Goal: Transaction & Acquisition: Purchase product/service

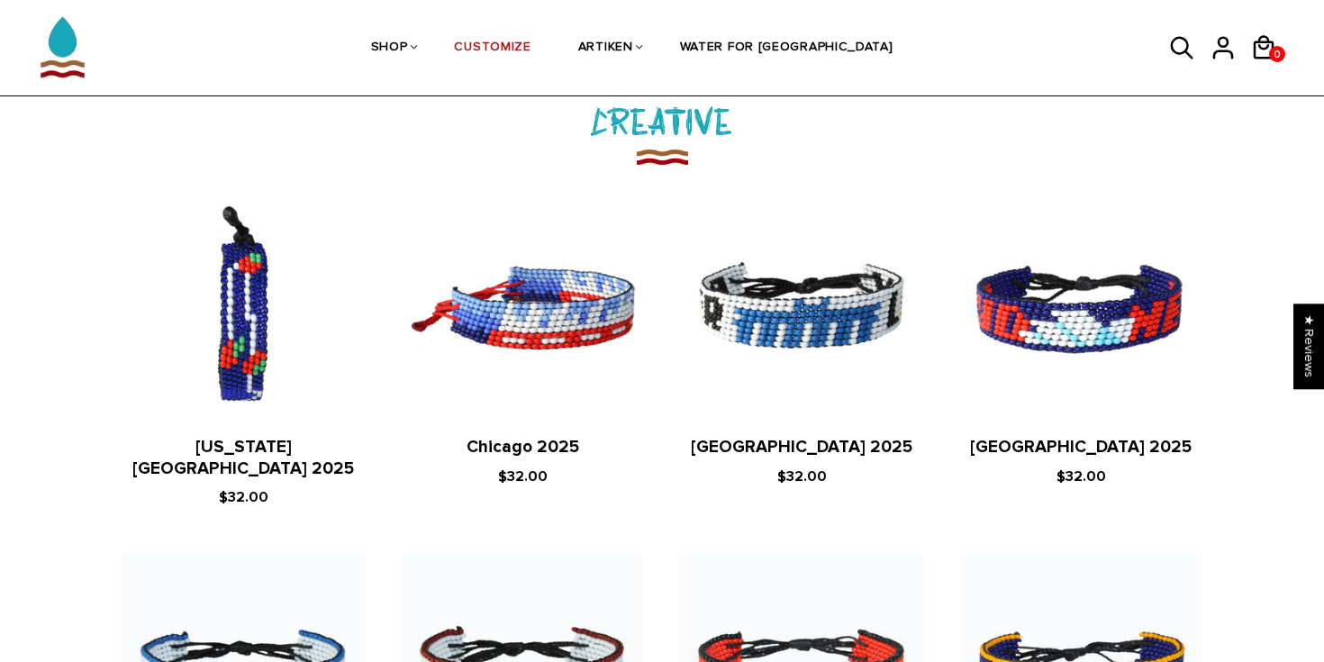
scroll to position [2041, 0]
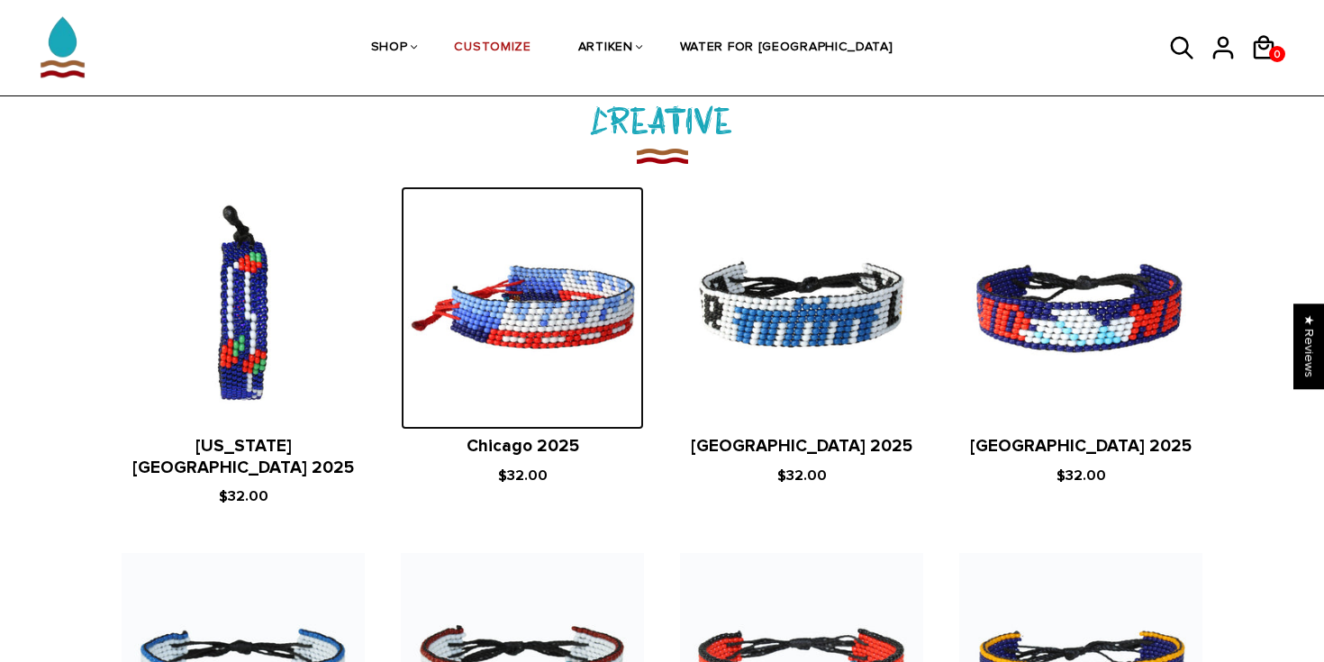
click at [549, 343] on img at bounding box center [522, 307] width 243 height 243
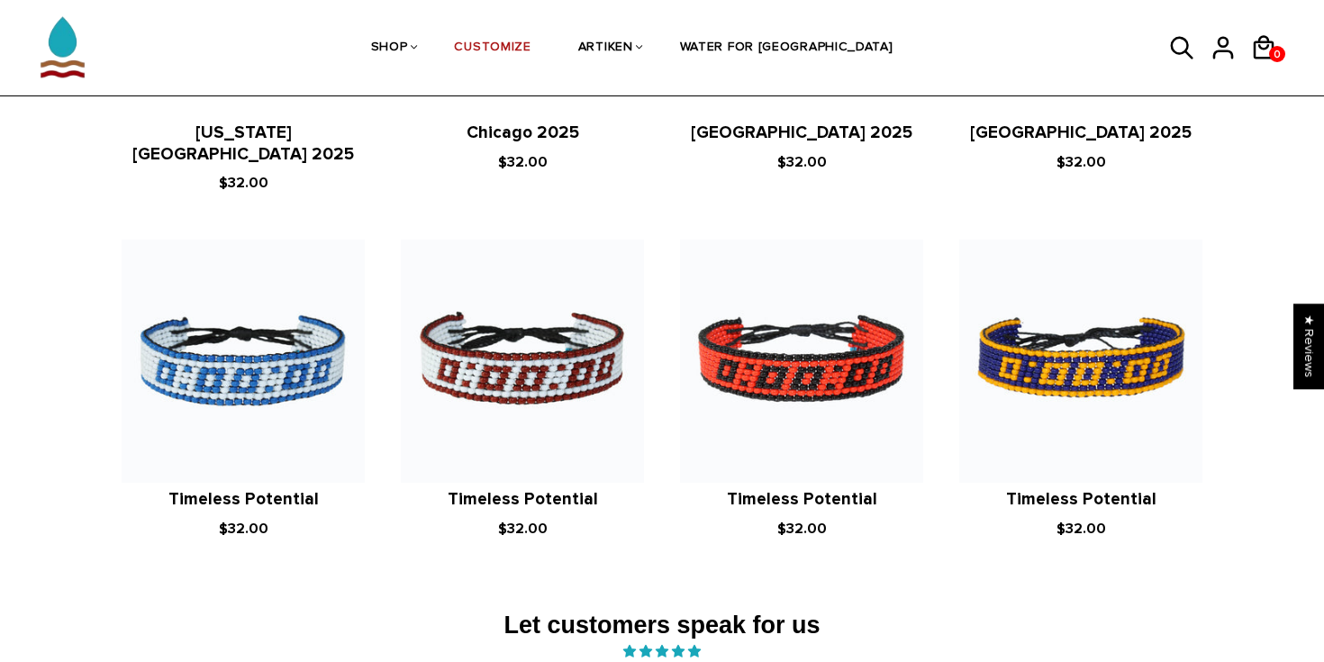
scroll to position [2358, 0]
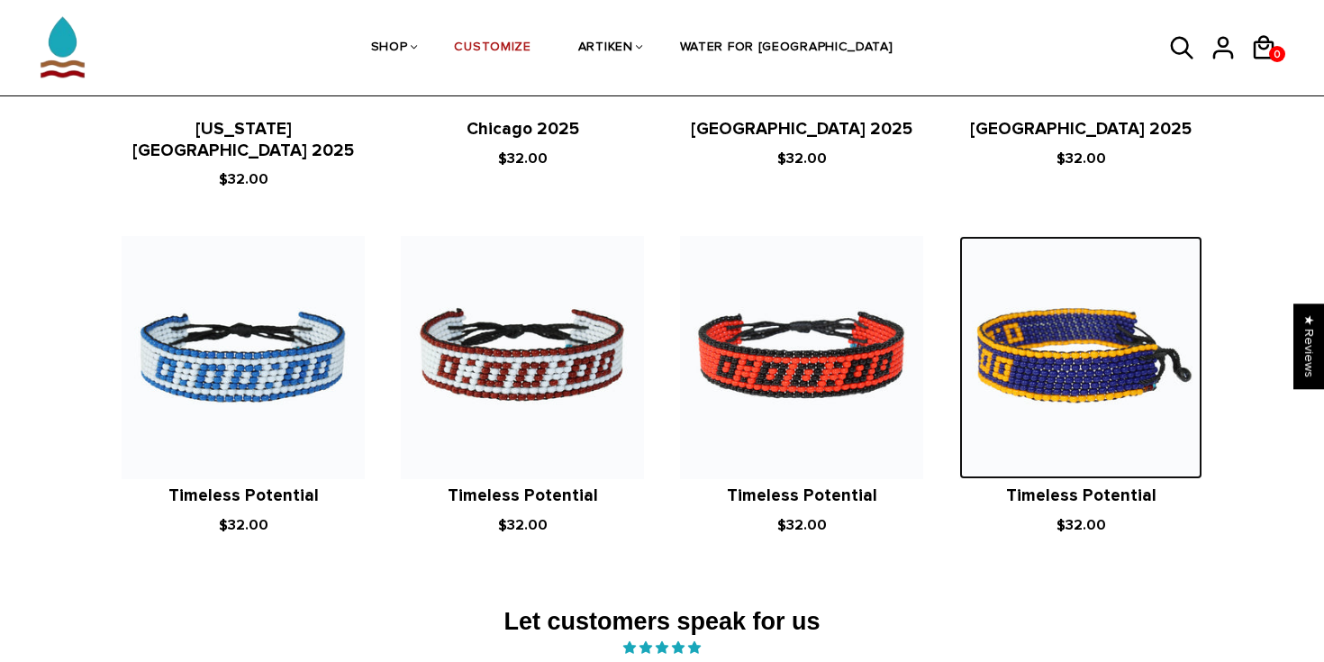
click at [1071, 320] on img at bounding box center [1080, 357] width 243 height 243
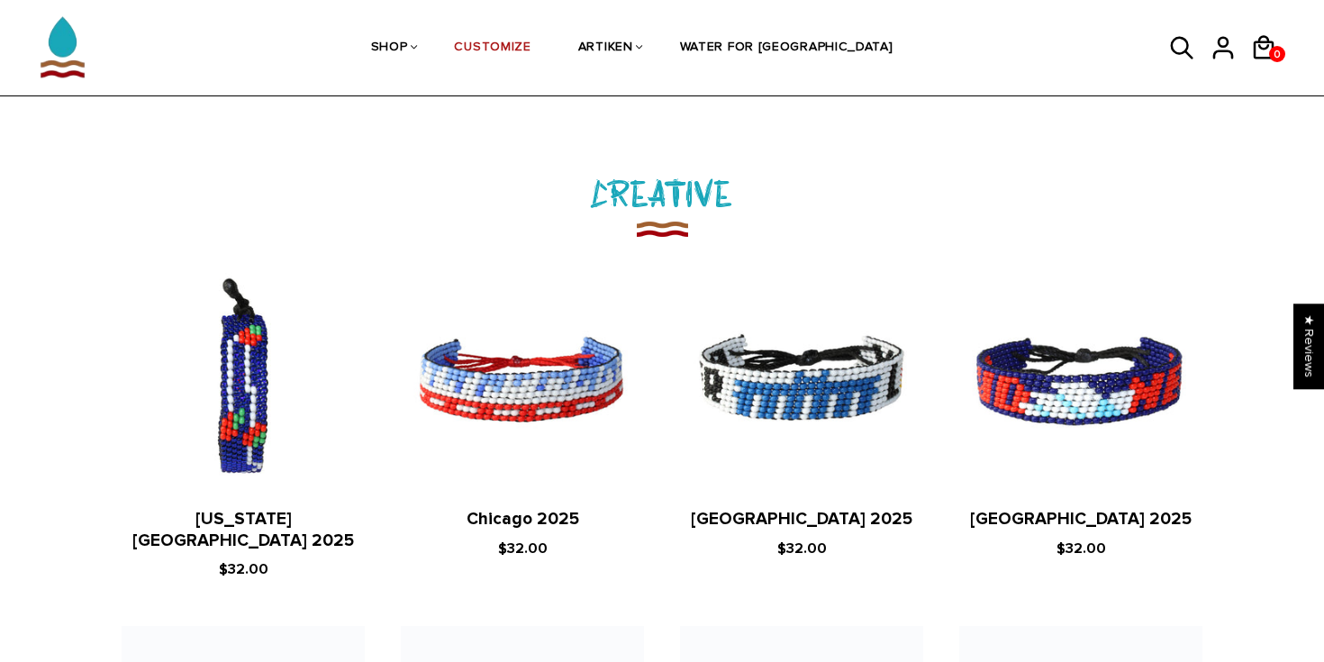
scroll to position [1966, 0]
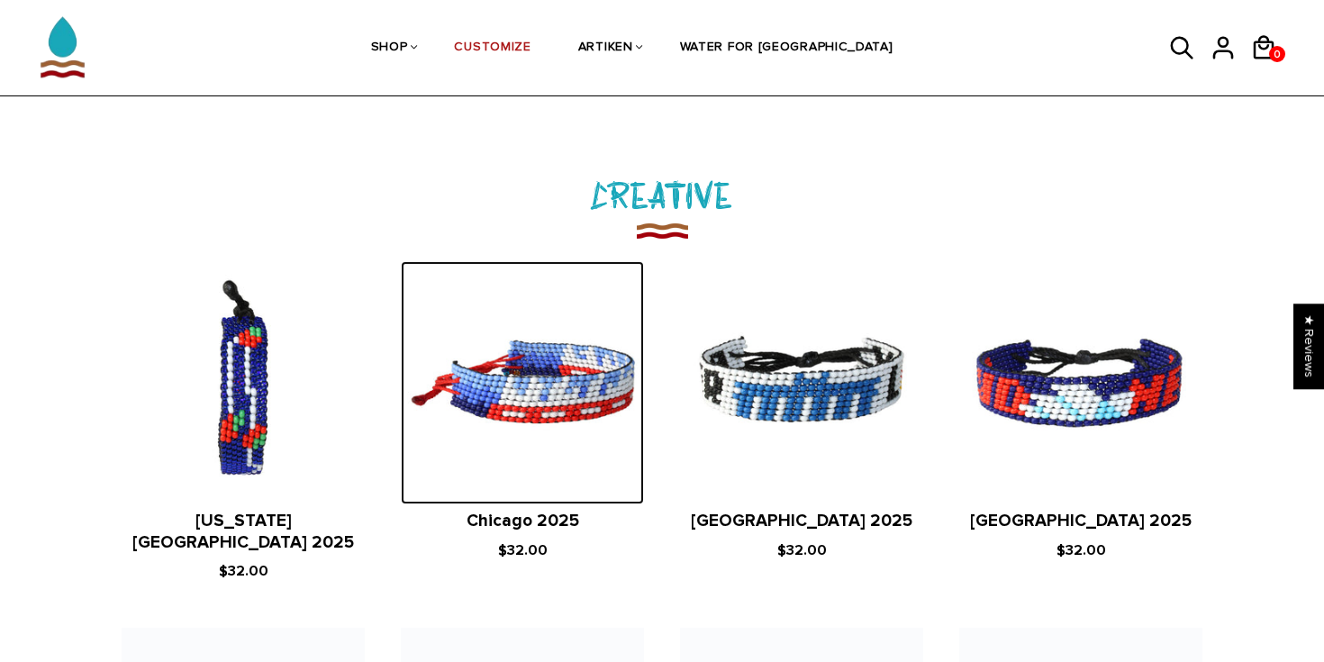
click at [587, 396] on img at bounding box center [522, 382] width 243 height 243
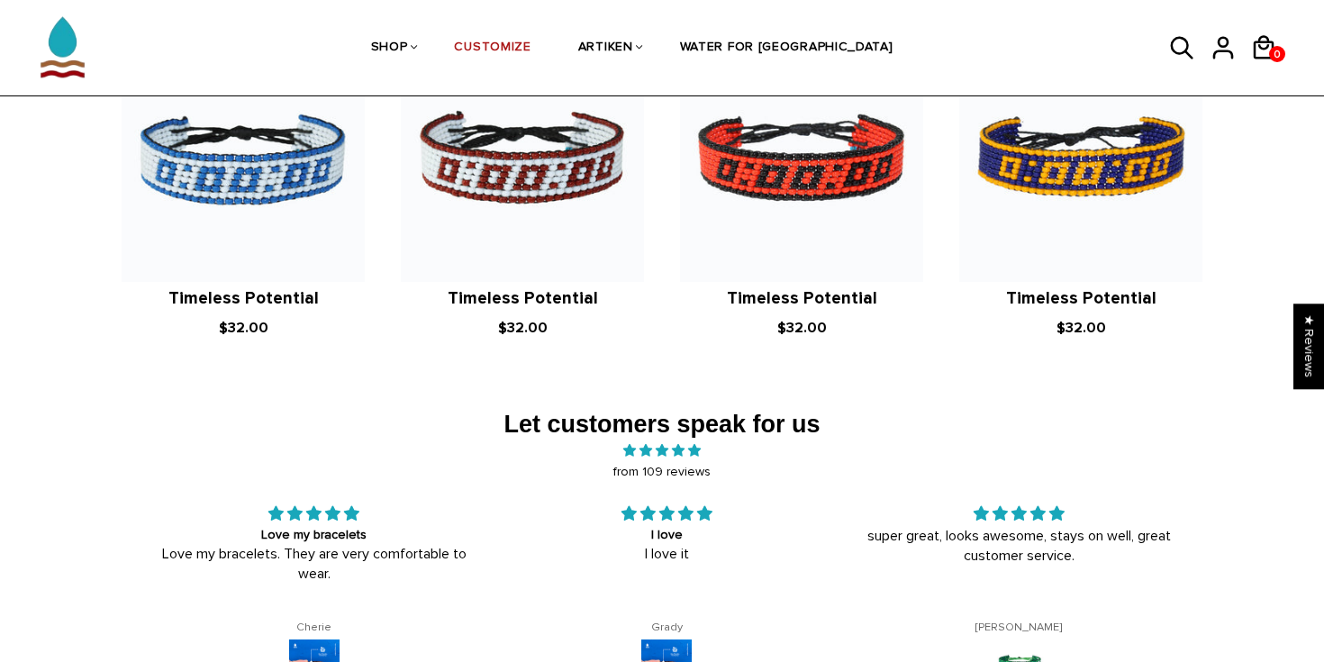
scroll to position [2556, 0]
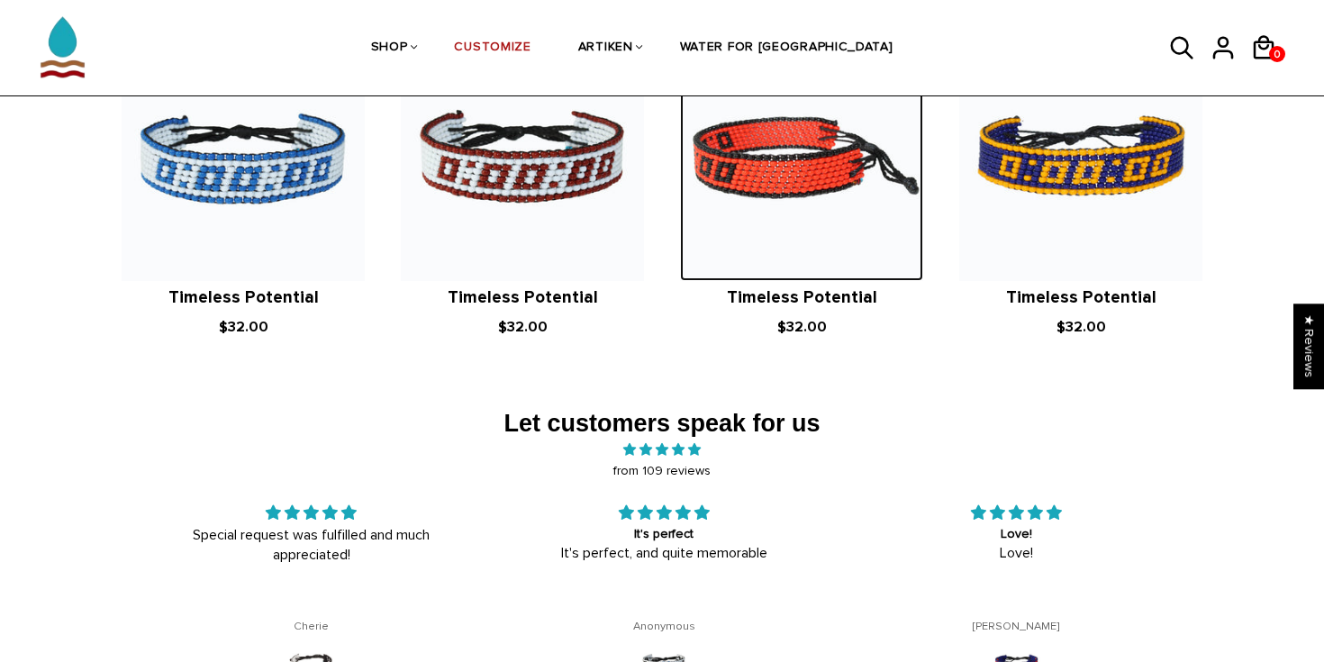
click at [749, 183] on img at bounding box center [801, 159] width 243 height 243
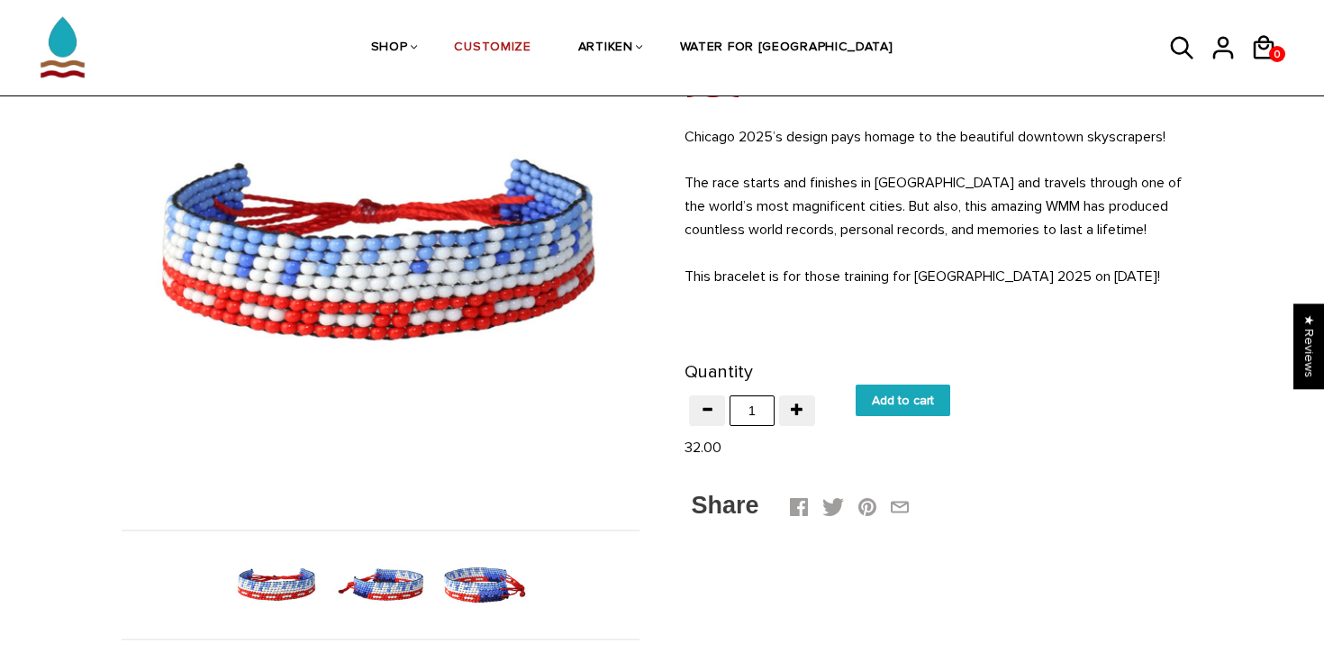
scroll to position [191, 0]
click at [859, 404] on input "Add to cart" at bounding box center [903, 400] width 95 height 32
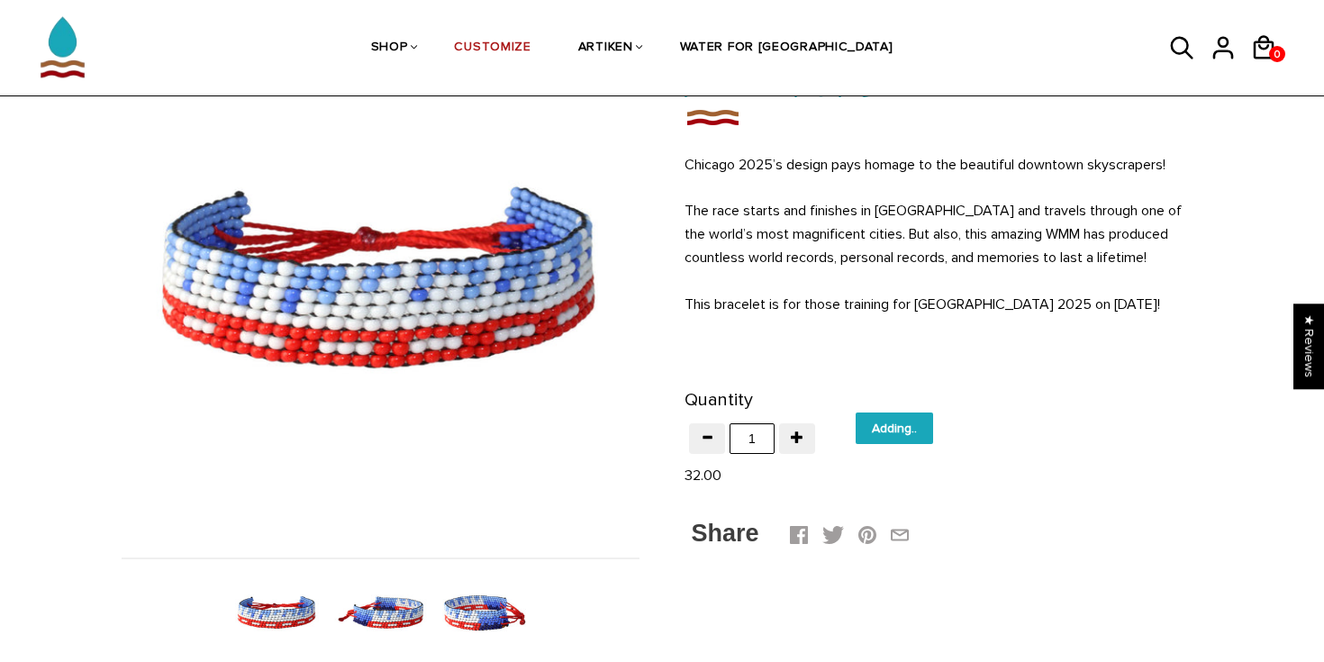
type input "Add to cart"
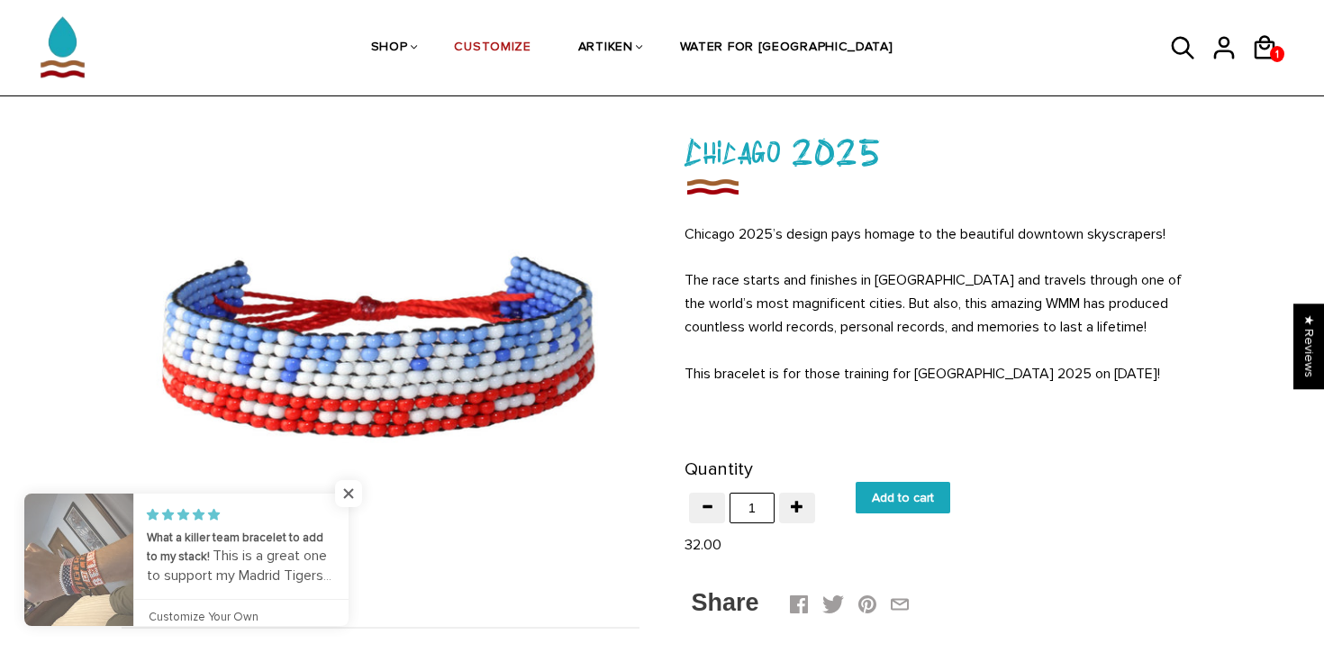
scroll to position [95, 0]
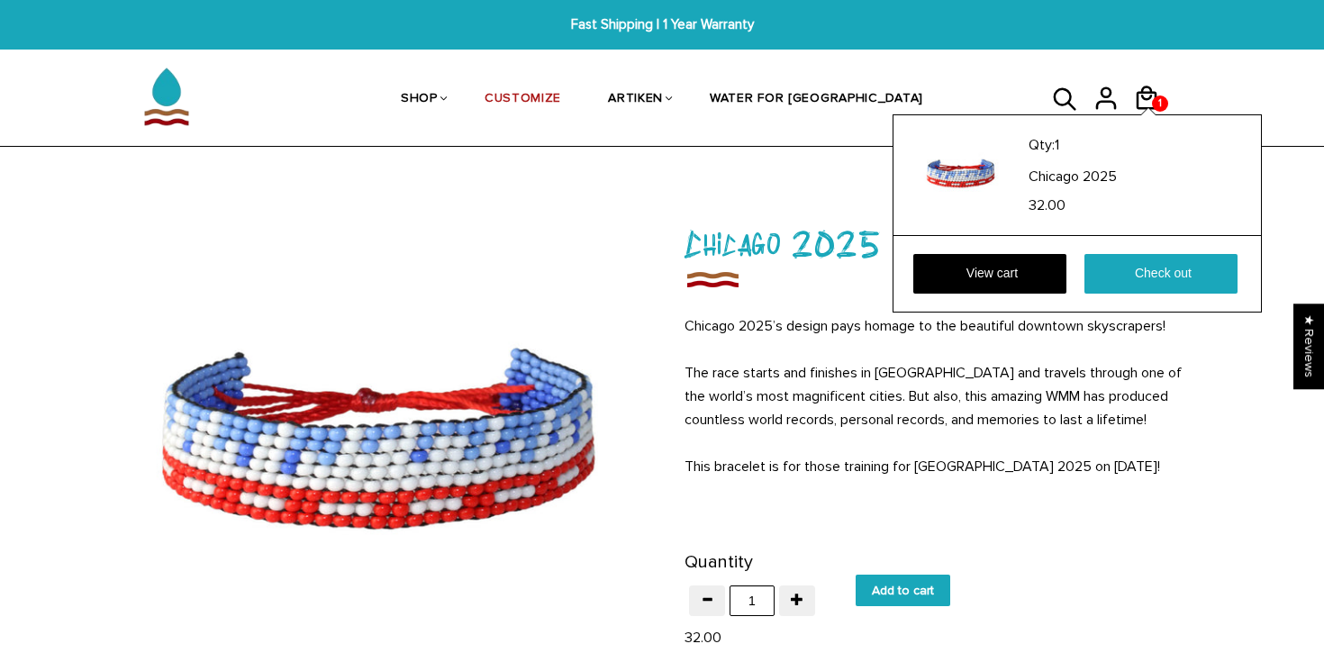
click at [1161, 90] on div "1 1 Qty: 1 [GEOGRAPHIC_DATA] 2025 32.00 View cart Check out" at bounding box center [1153, 98] width 41 height 43
click at [1114, 278] on link "Check out" at bounding box center [1161, 274] width 153 height 40
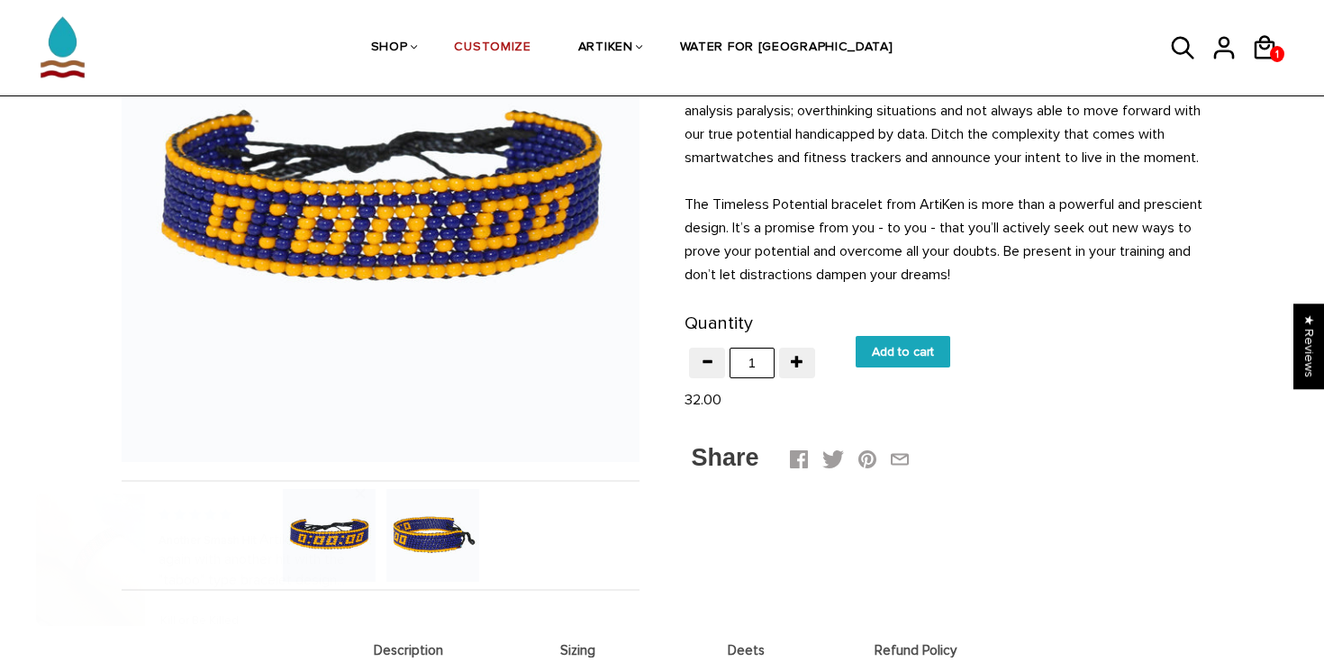
scroll to position [242, 0]
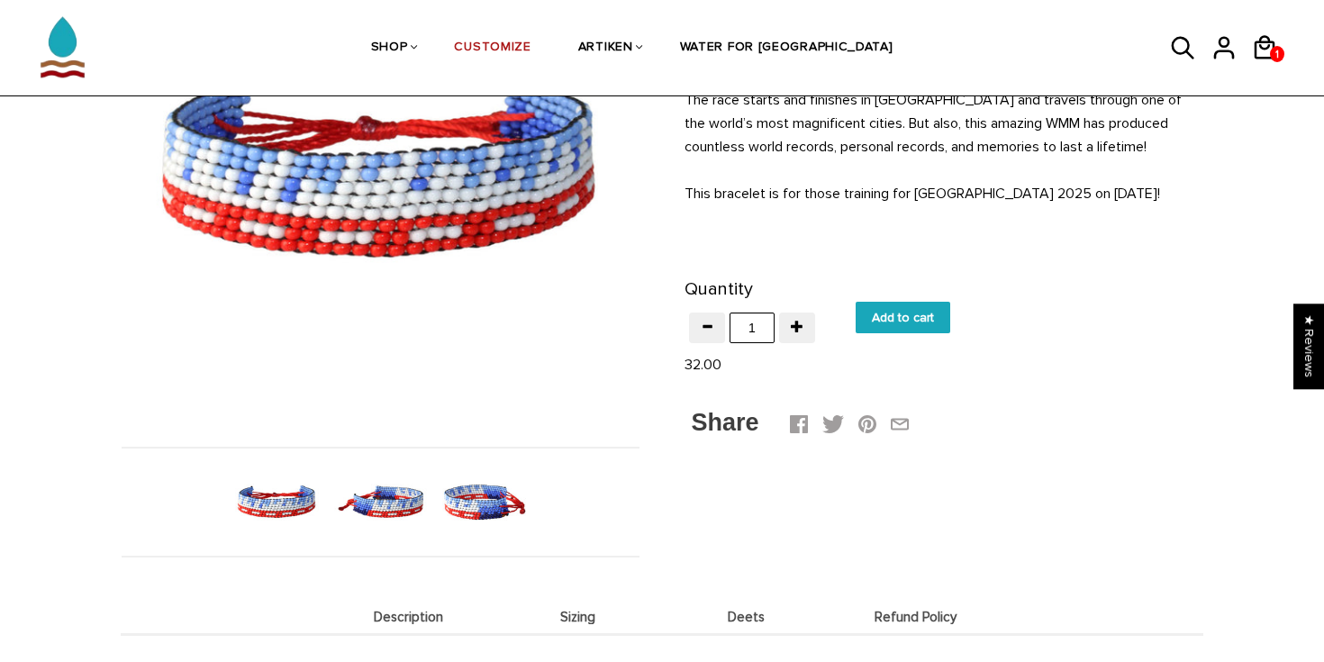
scroll to position [287, 0]
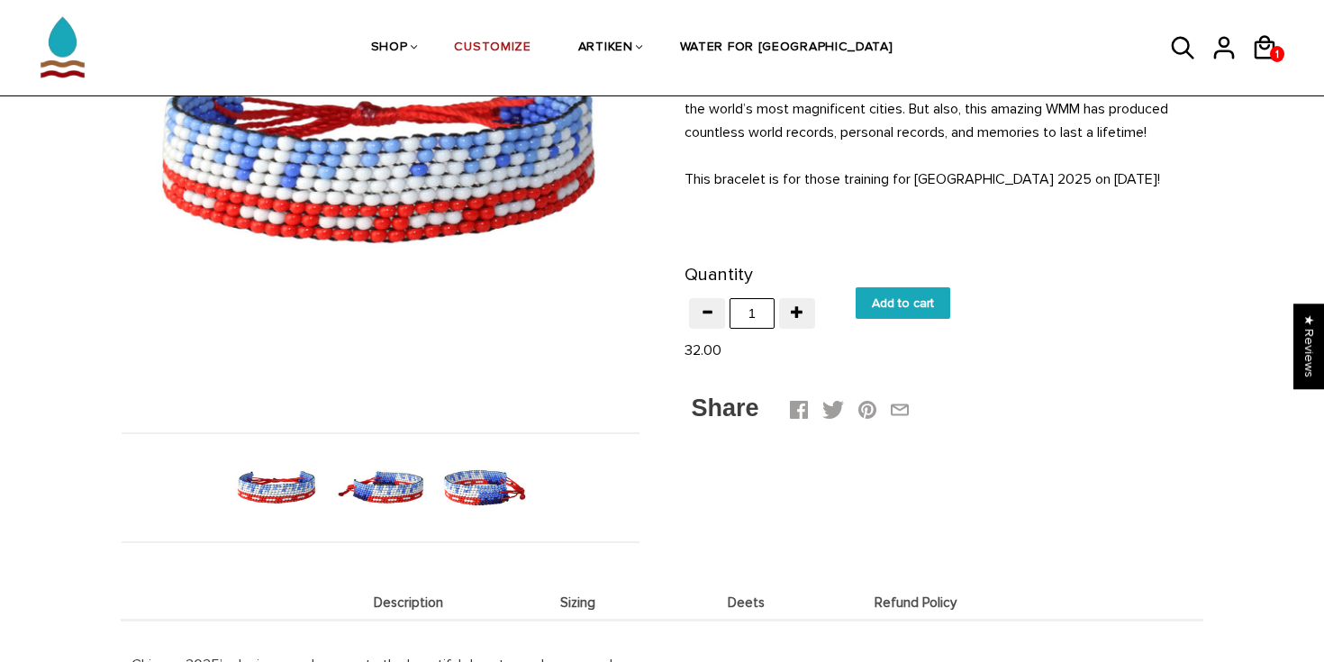
click at [475, 468] on img at bounding box center [484, 487] width 93 height 93
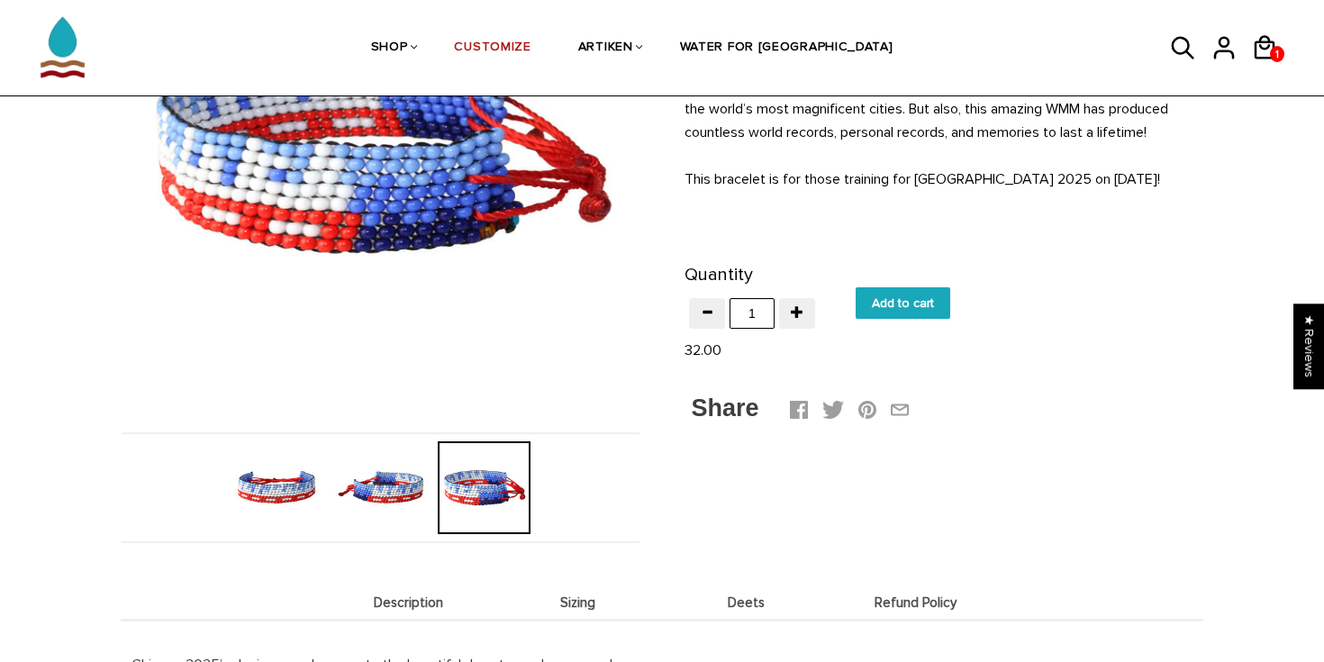
click at [402, 480] on img at bounding box center [380, 487] width 93 height 93
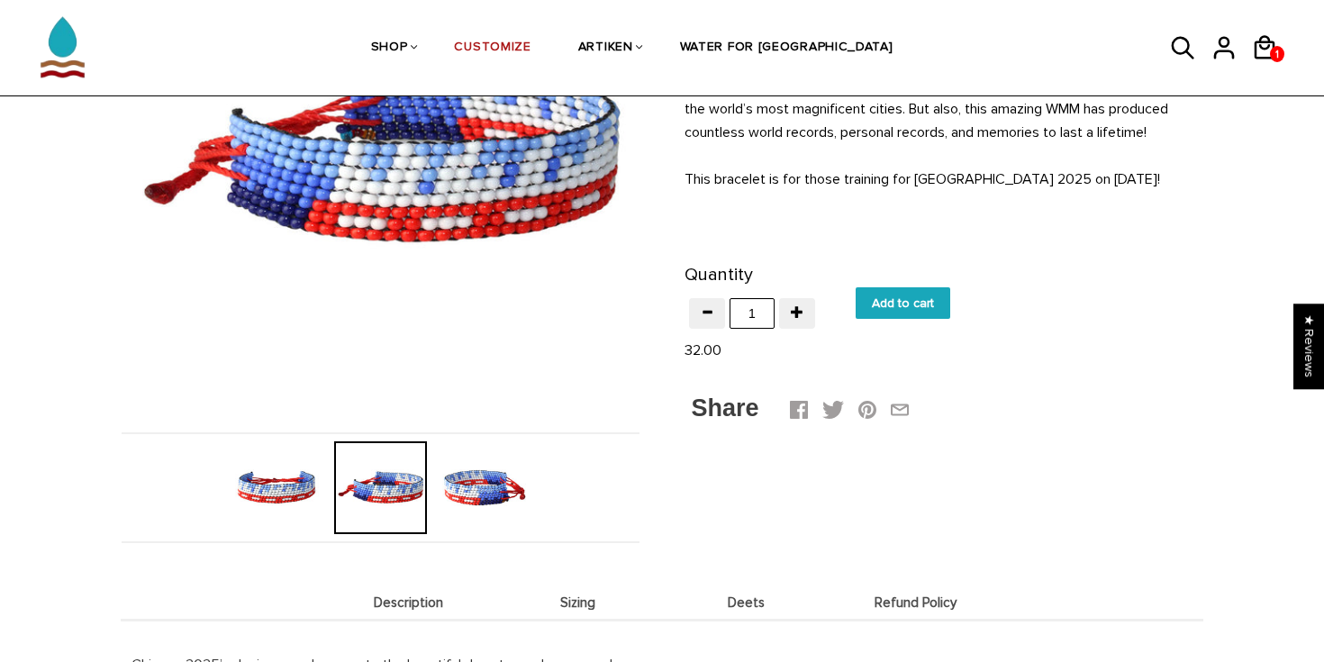
click at [294, 493] on img at bounding box center [277, 487] width 93 height 93
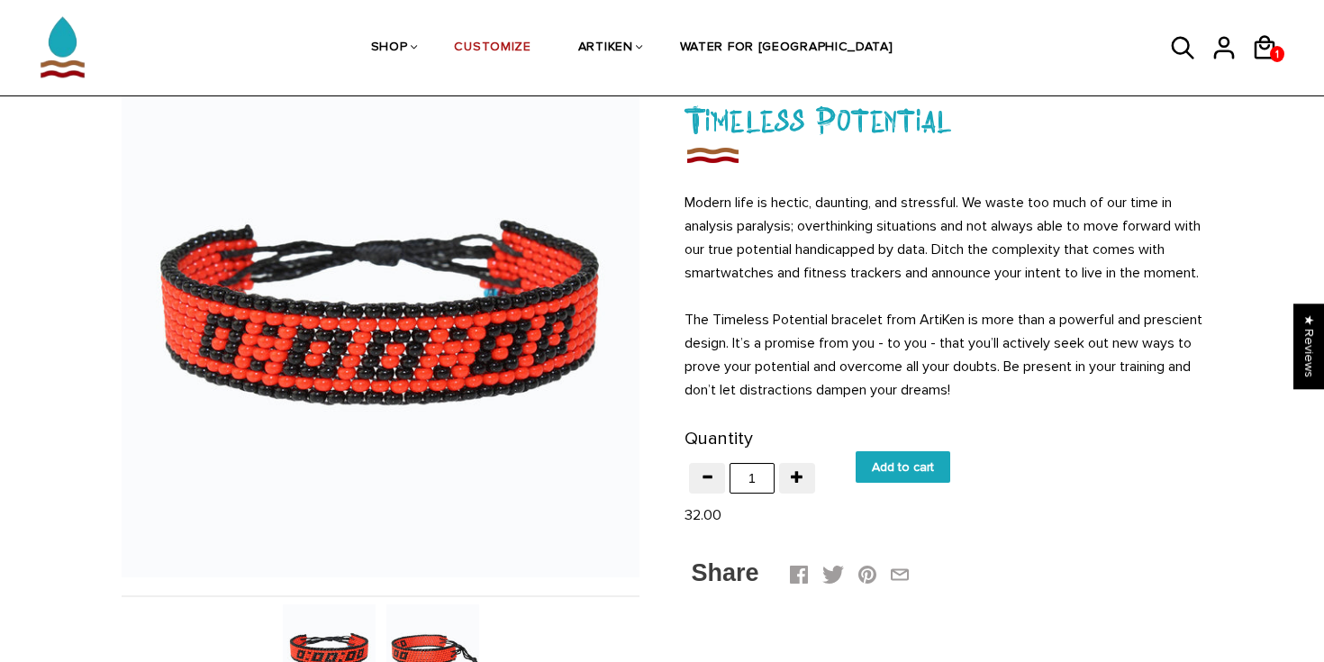
scroll to position [61, 0]
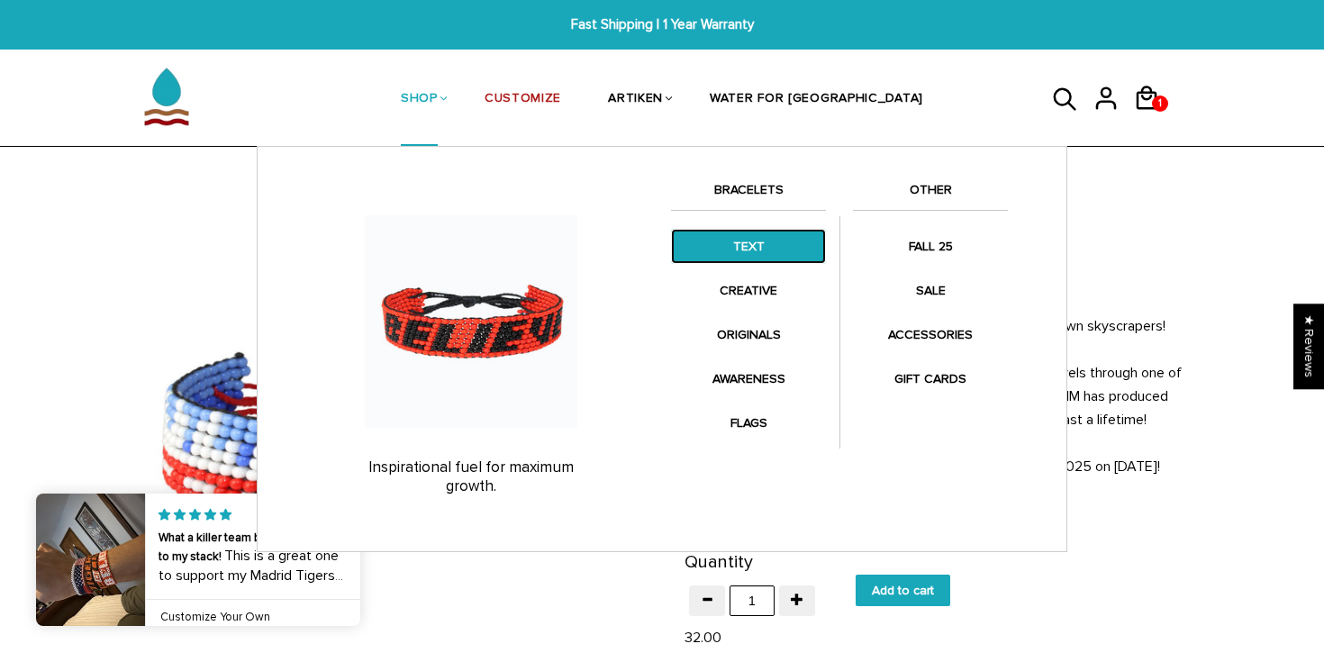
click at [749, 253] on link "TEXT" at bounding box center [748, 246] width 155 height 35
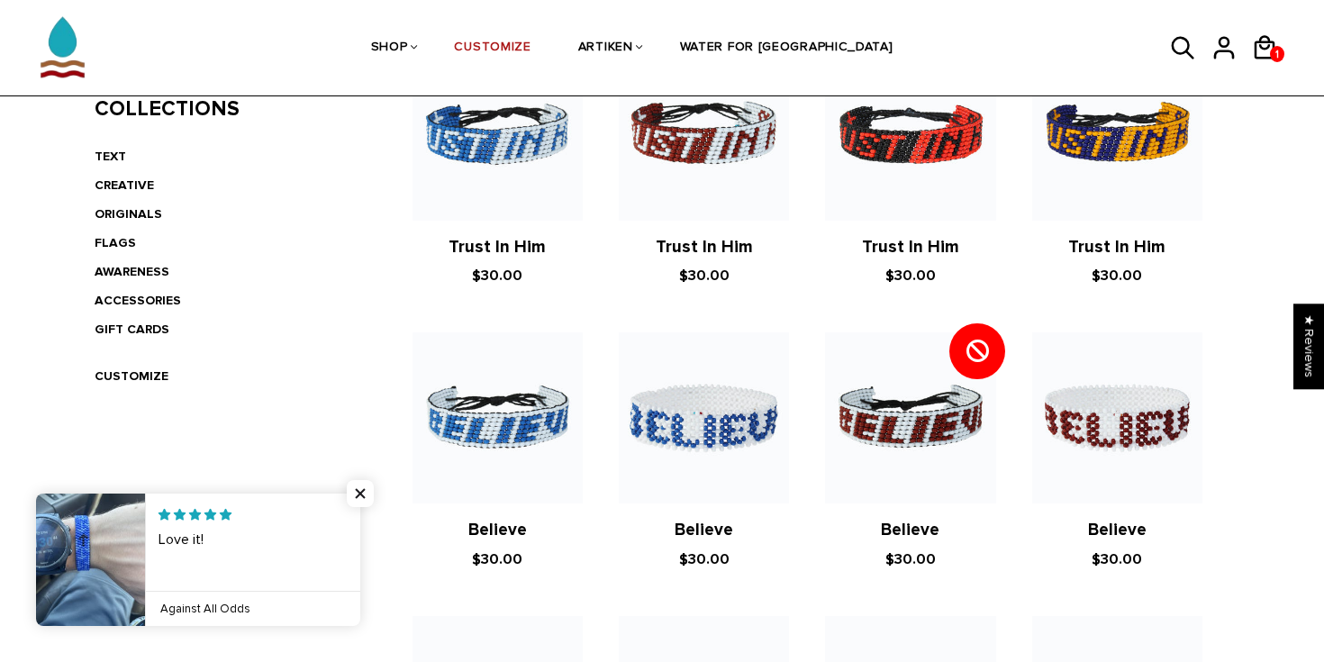
scroll to position [447, 0]
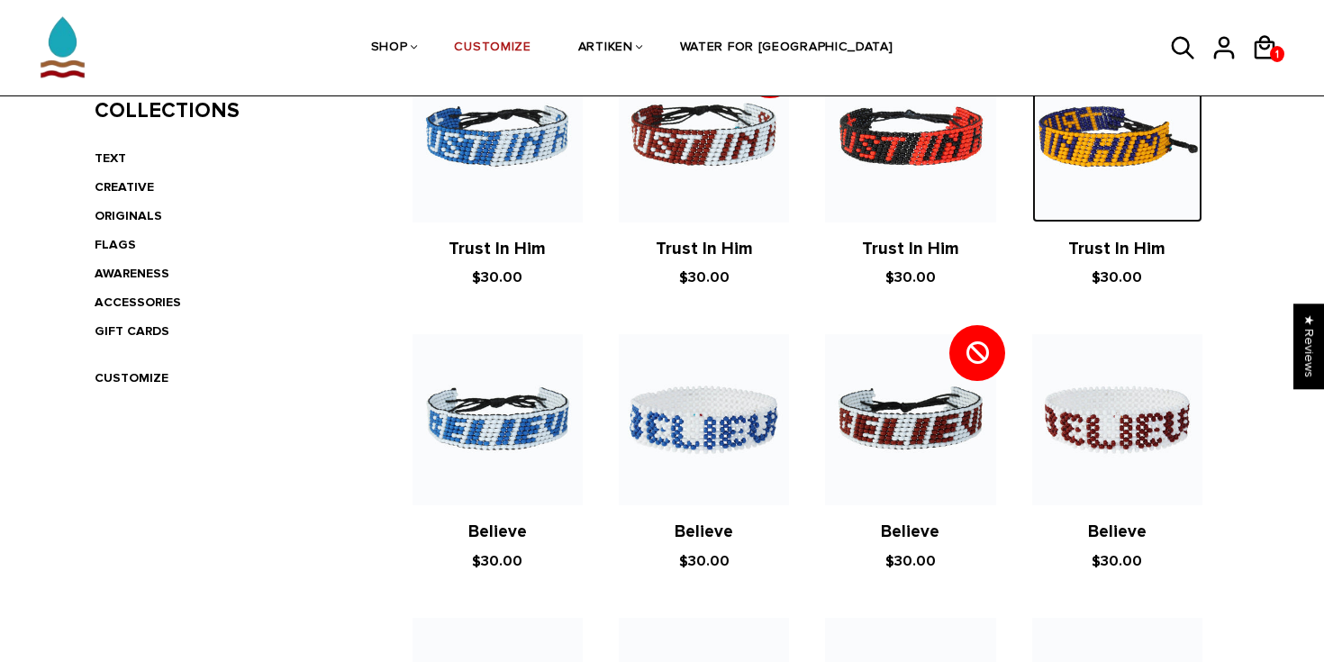
click at [1066, 150] on img at bounding box center [1117, 136] width 170 height 170
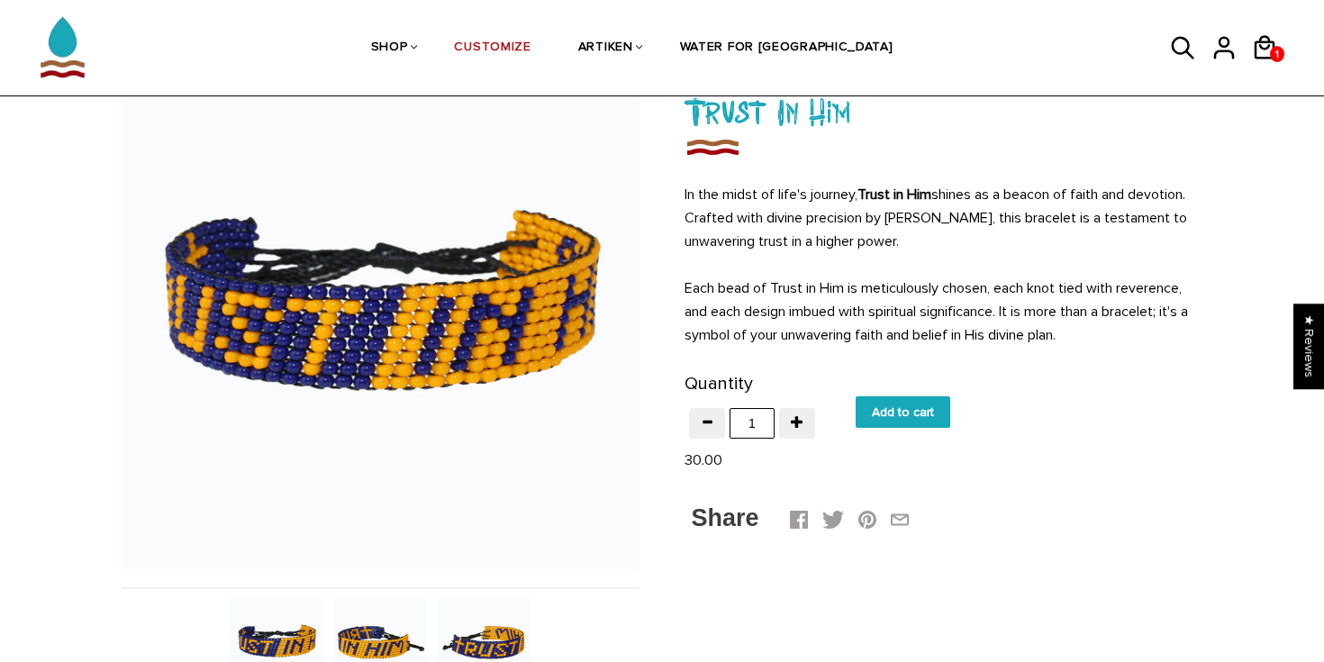
scroll to position [136, 0]
